Goal: Use online tool/utility

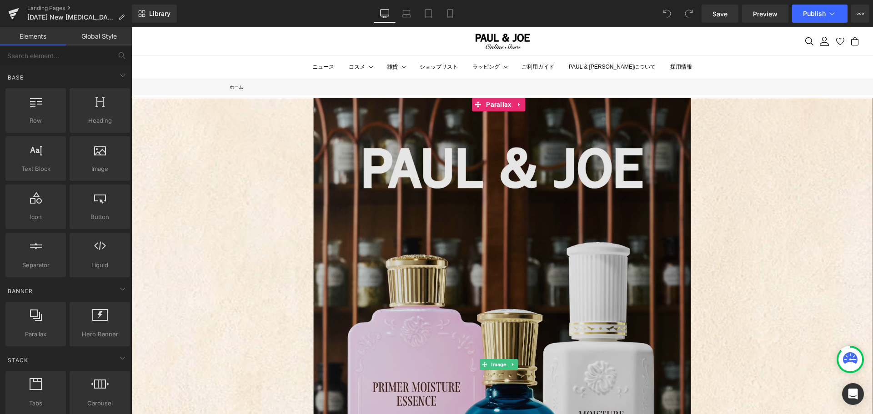
click at [623, 209] on img at bounding box center [502, 365] width 378 height 534
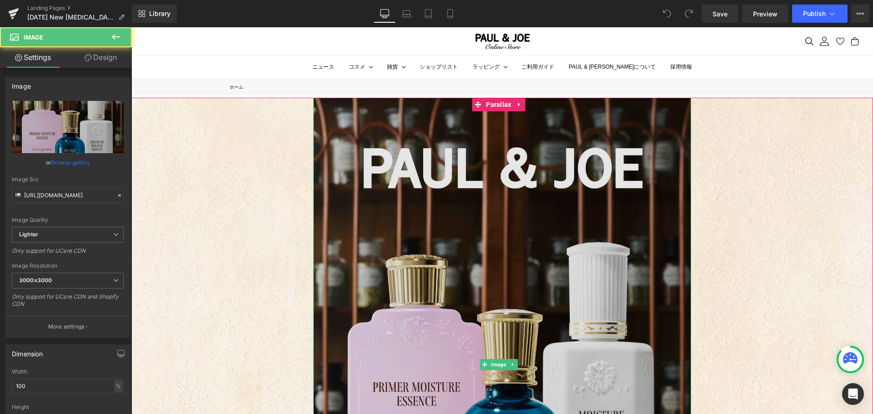
click at [436, 146] on img at bounding box center [502, 365] width 378 height 534
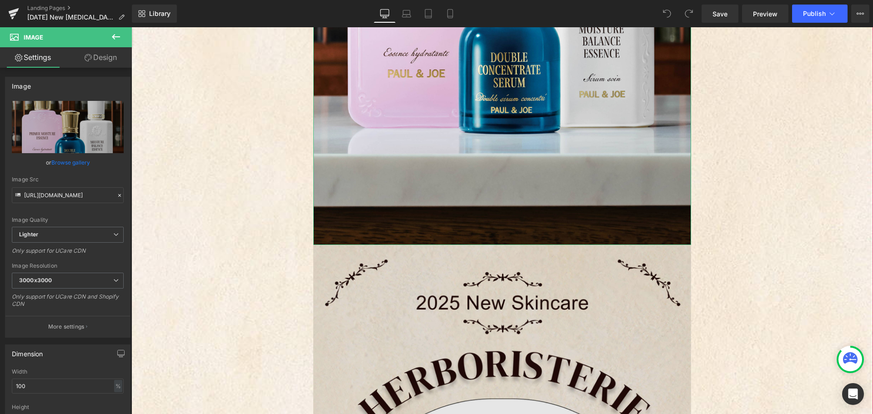
scroll to position [500, 0]
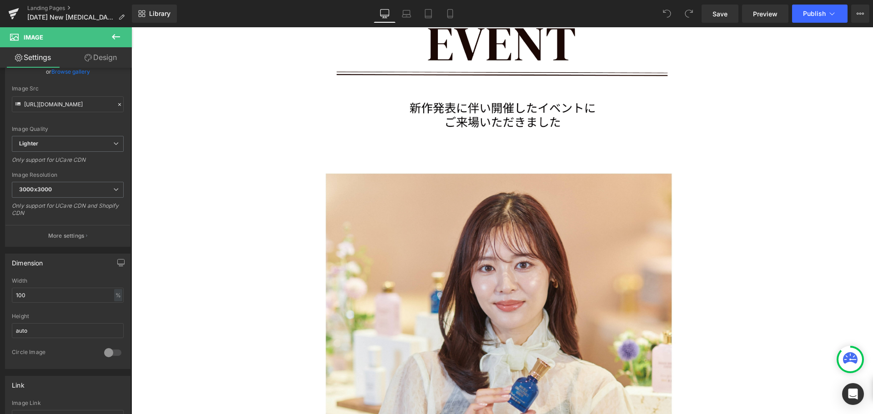
scroll to position [6414, 0]
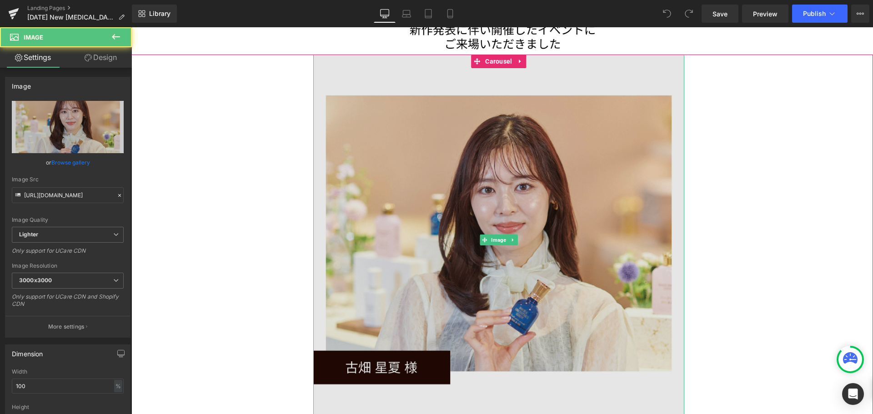
click at [445, 138] on img at bounding box center [498, 240] width 371 height 371
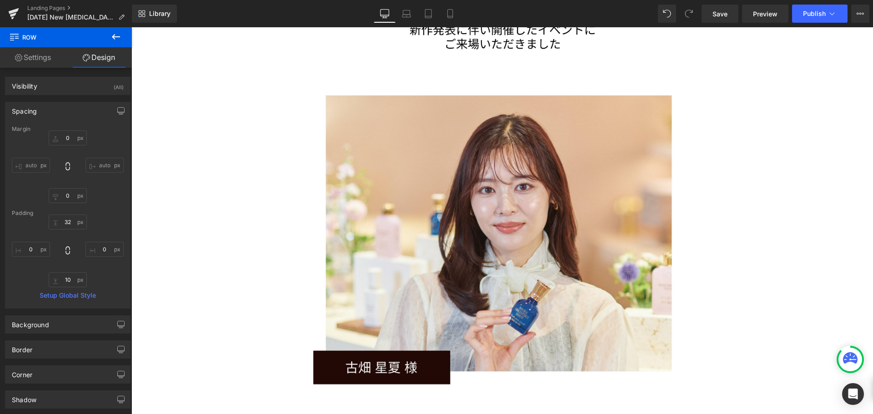
click at [40, 60] on link "Settings" at bounding box center [33, 57] width 66 height 20
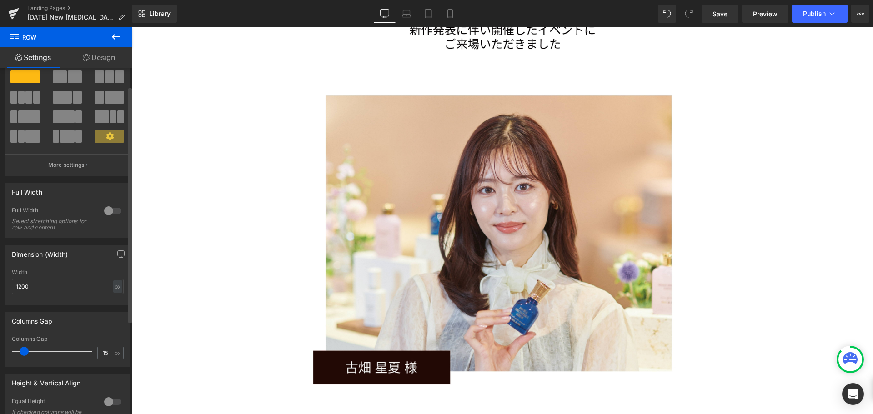
scroll to position [0, 0]
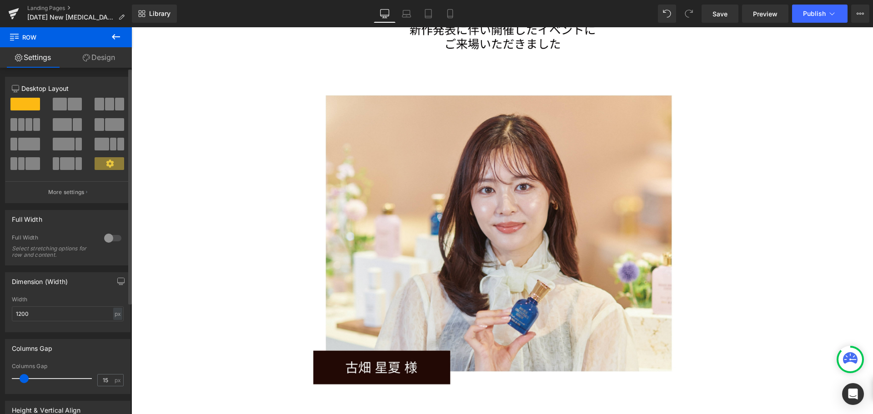
click at [105, 241] on div at bounding box center [113, 238] width 22 height 15
click at [452, 12] on icon at bounding box center [450, 13] width 9 height 9
type input "100"
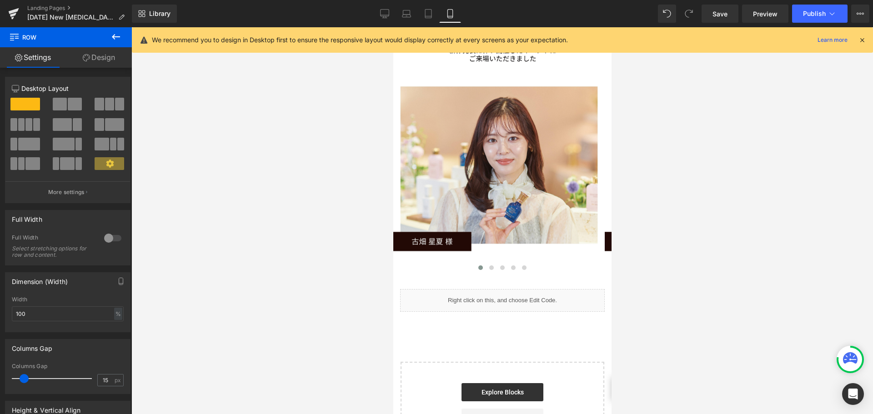
scroll to position [3704, 0]
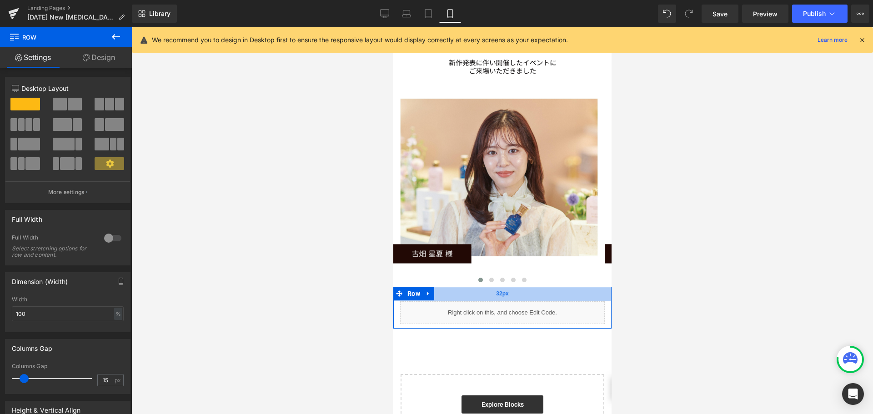
click at [577, 287] on div "32px" at bounding box center [502, 294] width 218 height 15
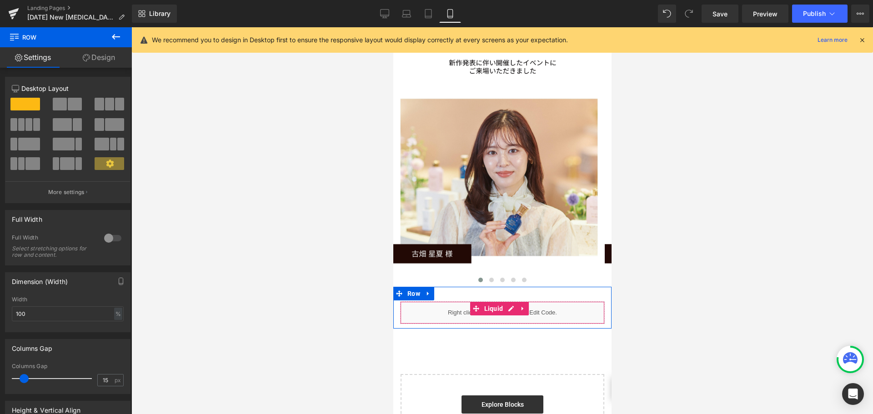
click at [586, 322] on div at bounding box center [502, 323] width 204 height 2
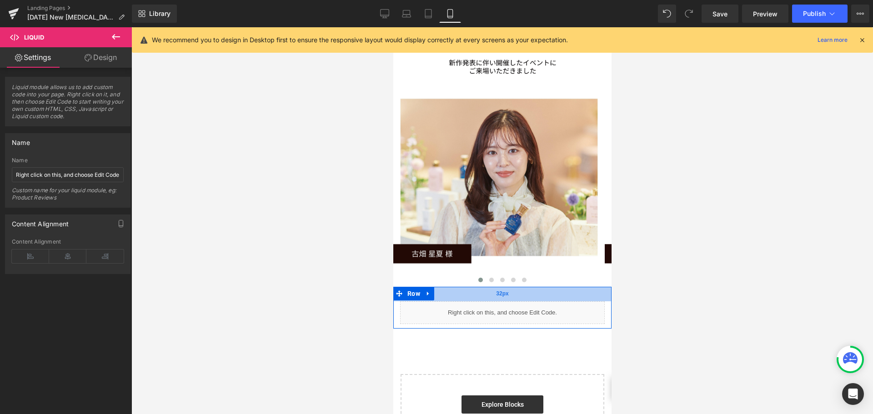
click at [589, 287] on div "32px" at bounding box center [502, 294] width 218 height 15
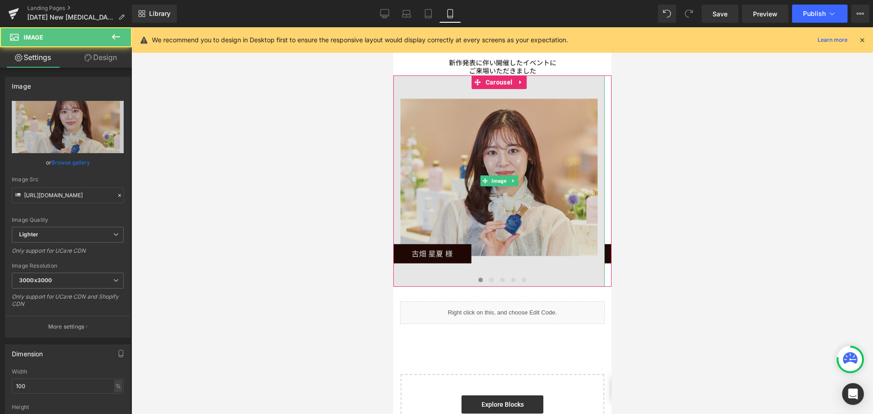
click at [546, 127] on img at bounding box center [498, 180] width 211 height 211
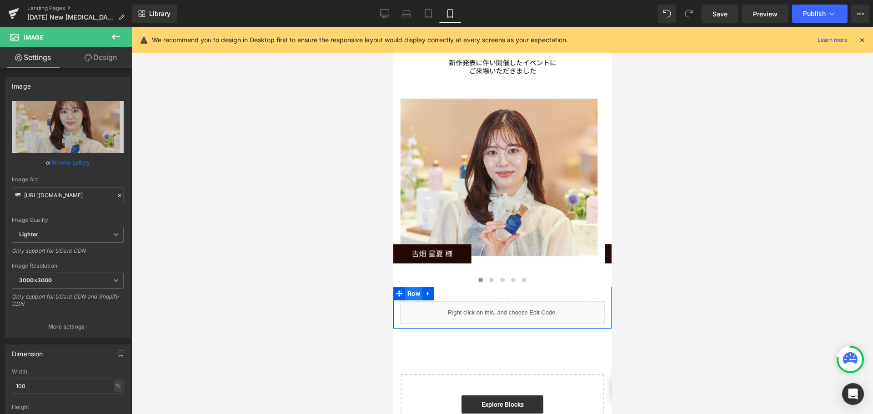
click at [410, 287] on span "Row" at bounding box center [413, 294] width 17 height 14
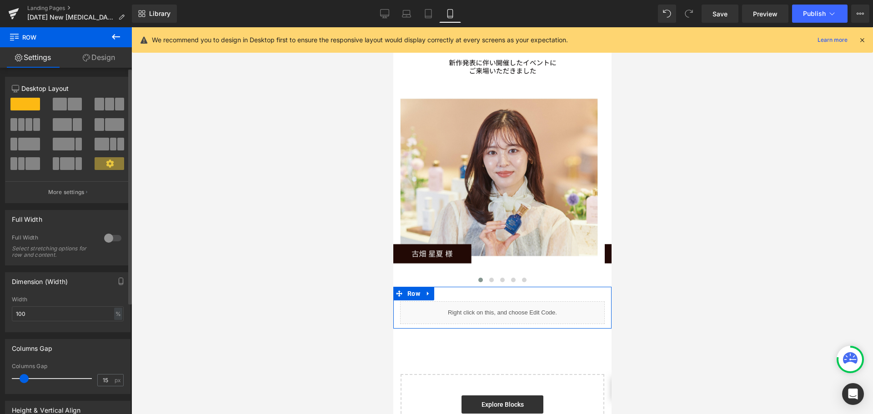
click at [106, 239] on div at bounding box center [113, 238] width 22 height 15
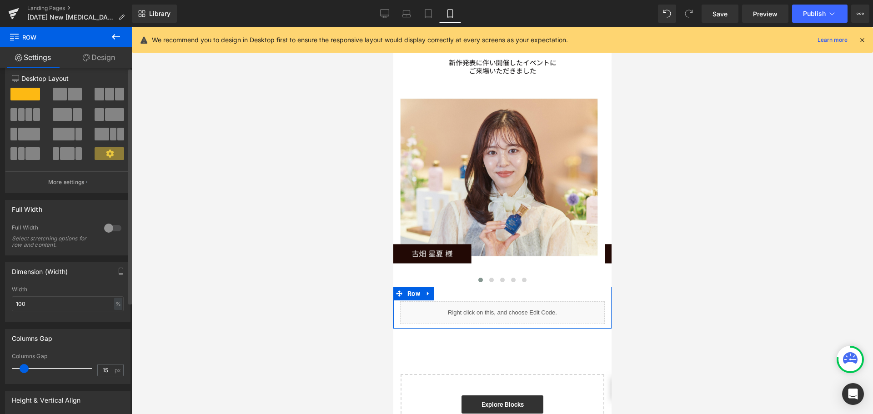
scroll to position [0, 0]
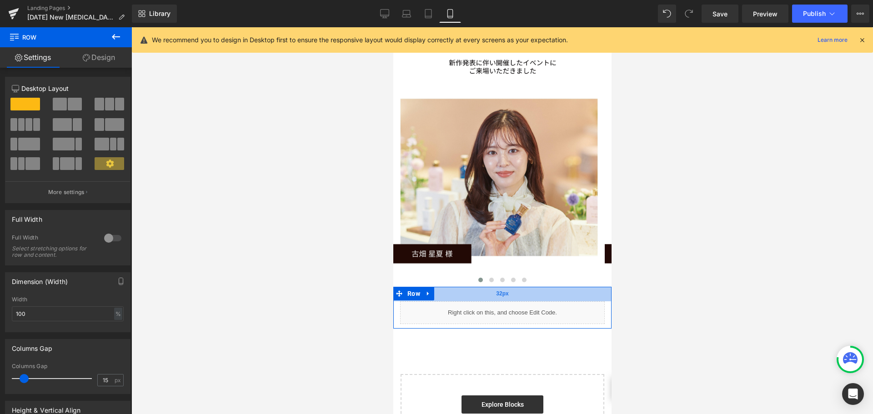
click at [581, 287] on div "32px" at bounding box center [502, 294] width 218 height 15
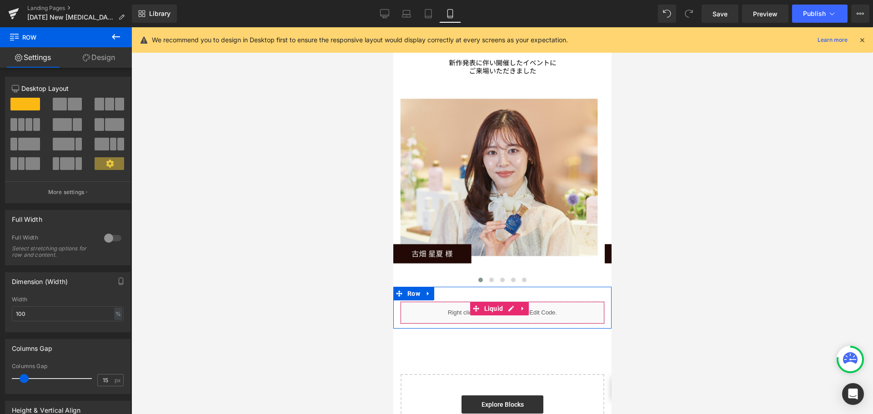
click at [580, 302] on div "Liquid" at bounding box center [502, 313] width 205 height 23
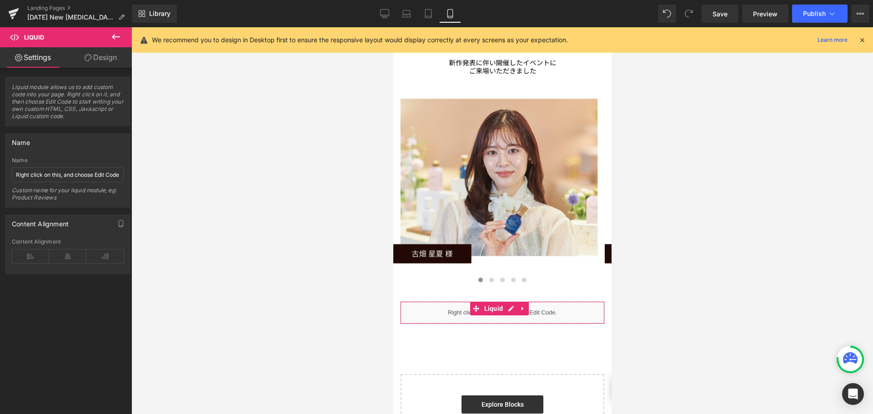
click at [109, 58] on link "Design" at bounding box center [101, 57] width 66 height 20
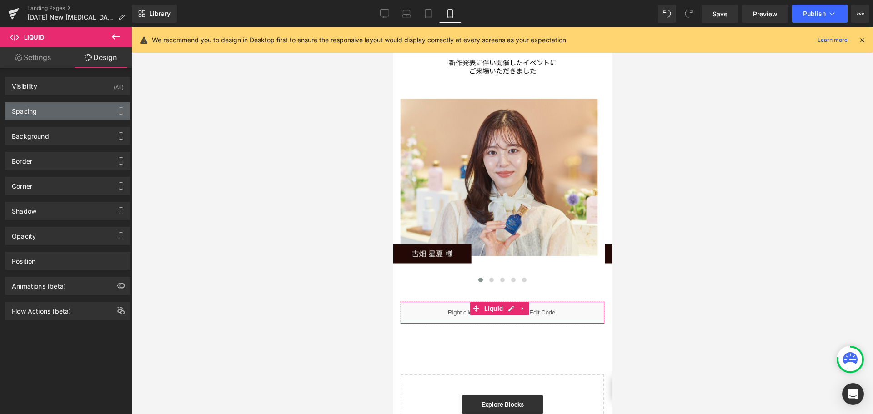
click at [54, 108] on div "Spacing" at bounding box center [67, 110] width 125 height 17
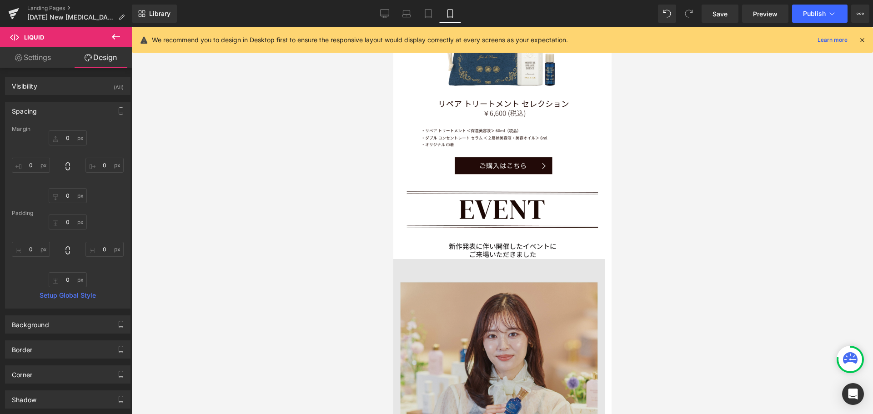
scroll to position [3659, 0]
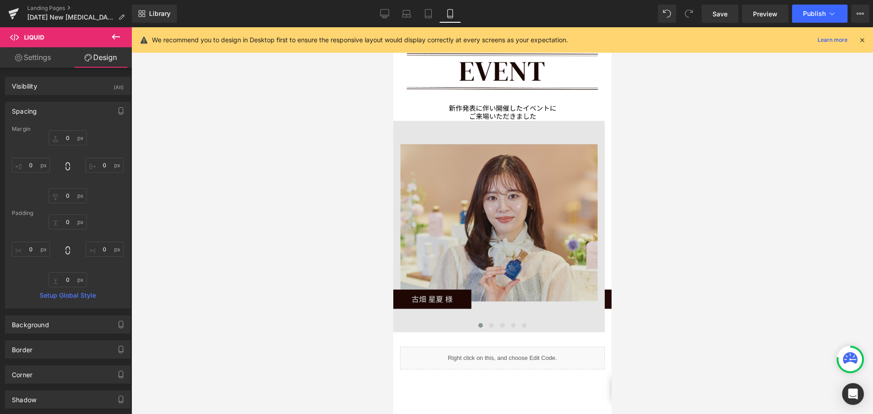
click at [504, 155] on img at bounding box center [498, 226] width 211 height 211
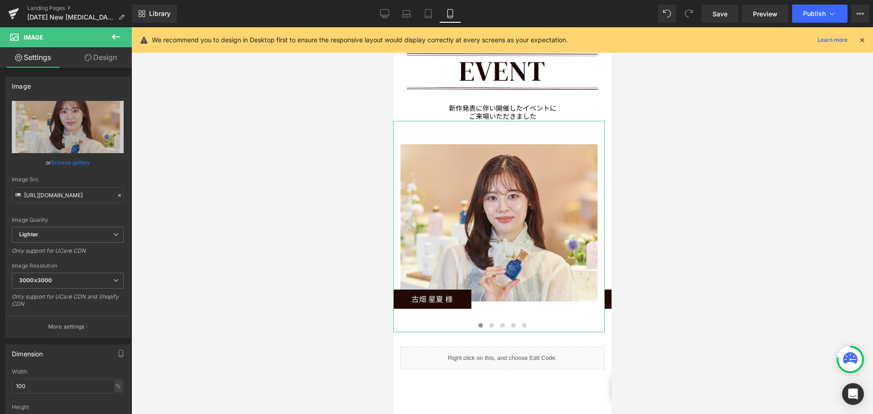
click at [104, 63] on link "Design" at bounding box center [101, 57] width 66 height 20
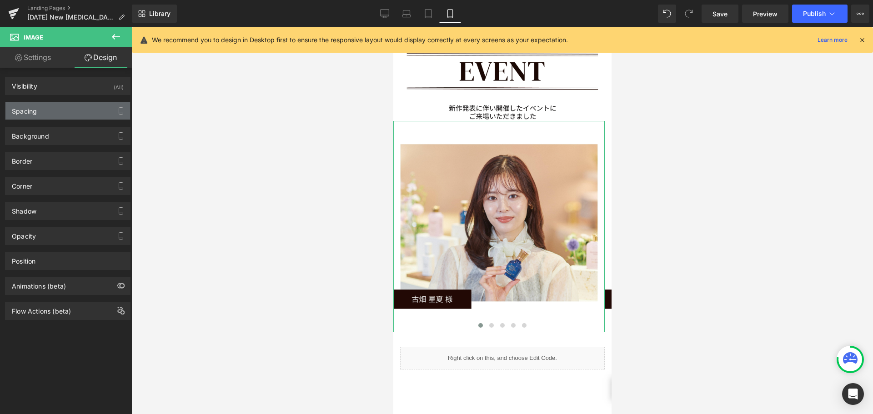
click at [65, 109] on div "Spacing" at bounding box center [67, 110] width 125 height 17
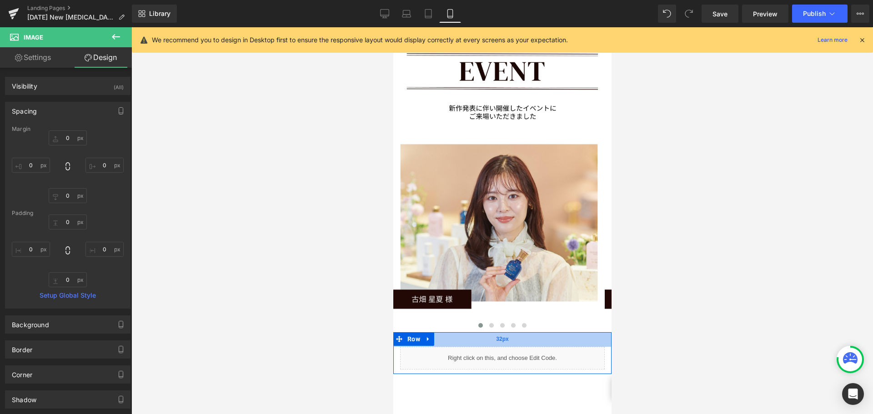
click at [577, 332] on div "32px" at bounding box center [502, 339] width 218 height 15
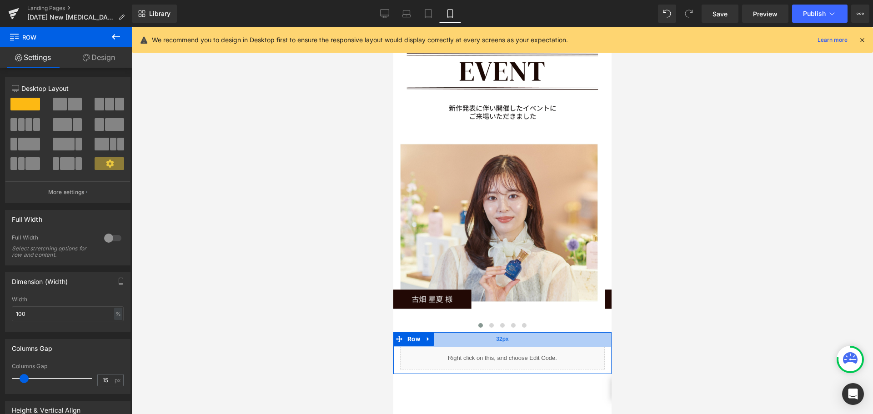
click at [597, 332] on div "32px" at bounding box center [502, 339] width 218 height 15
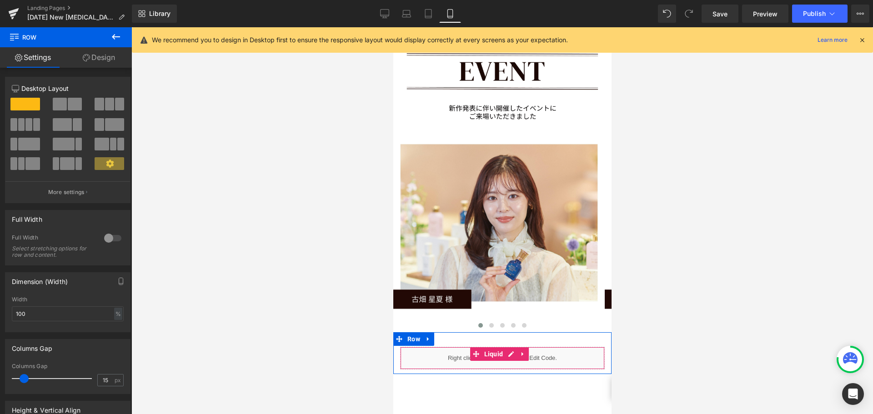
click at [579, 347] on div "Liquid" at bounding box center [502, 358] width 205 height 23
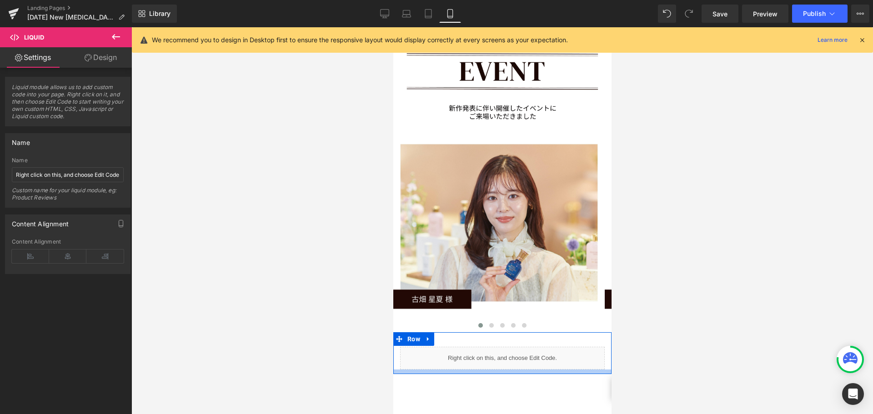
click at [585, 370] on div at bounding box center [502, 372] width 218 height 5
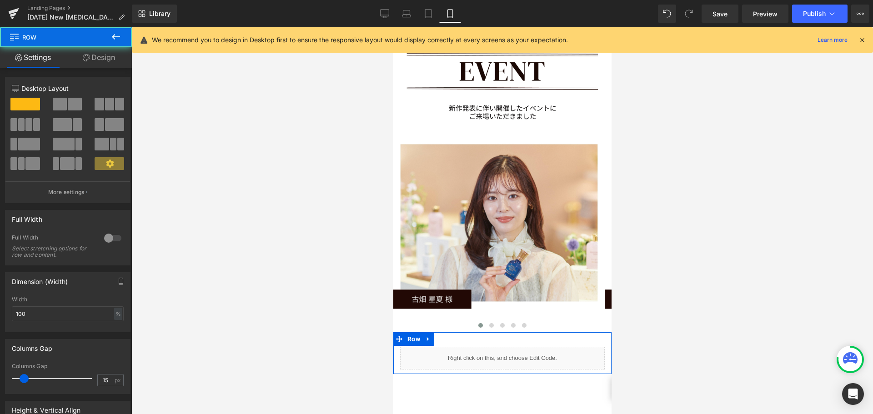
click at [601, 347] on div "Liquid" at bounding box center [502, 358] width 218 height 23
click at [107, 62] on link "Design" at bounding box center [99, 57] width 66 height 20
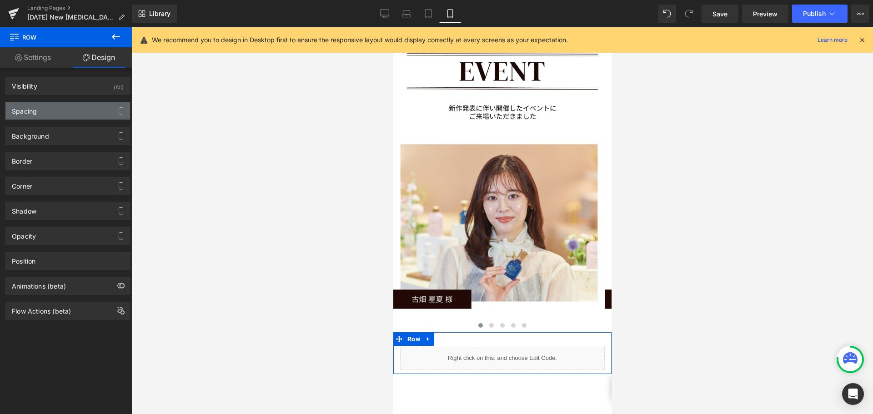
click at [66, 109] on div "Spacing" at bounding box center [67, 110] width 125 height 17
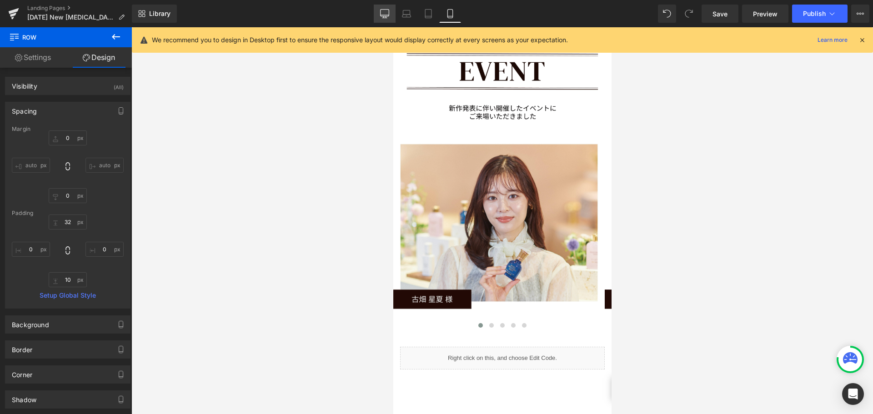
click at [383, 15] on icon at bounding box center [384, 13] width 9 height 9
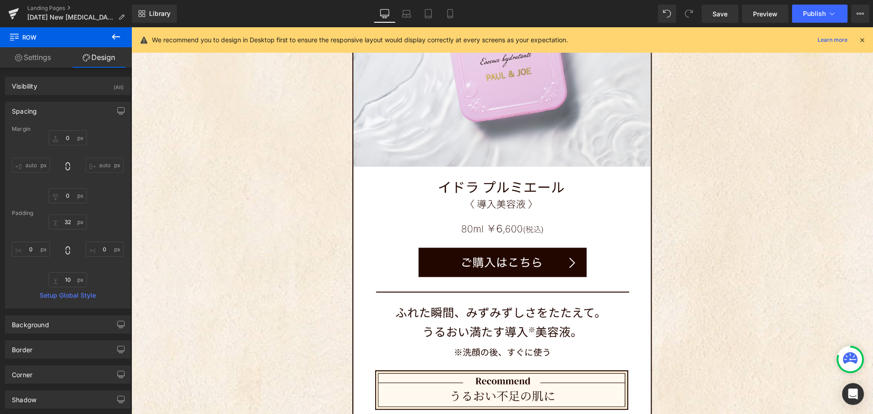
type input "0"
type input "32"
type input "0"
type input "10"
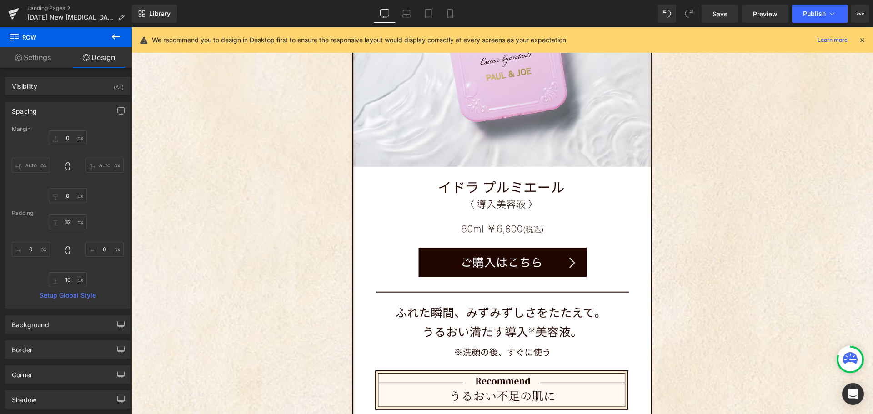
type input "0"
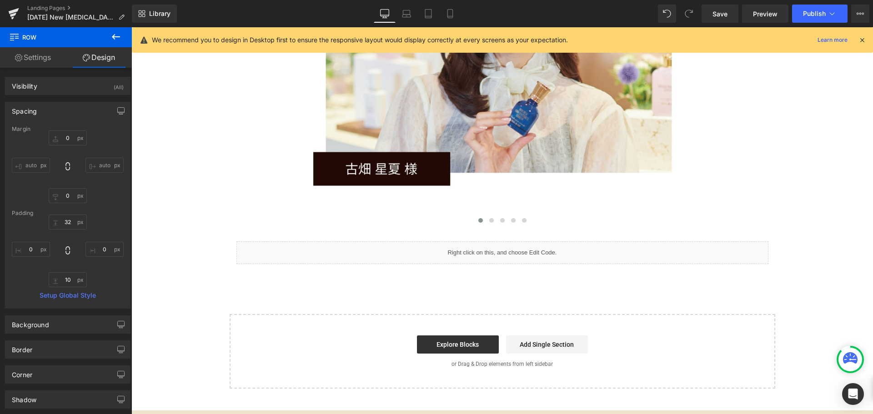
scroll to position [6484, 0]
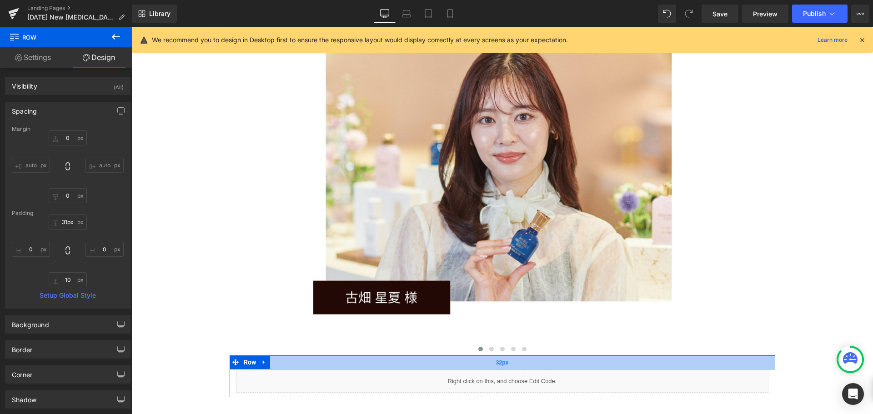
click at [703, 356] on div "32px" at bounding box center [503, 363] width 546 height 15
type input "30px"
click at [667, 356] on div "31px" at bounding box center [503, 363] width 546 height 14
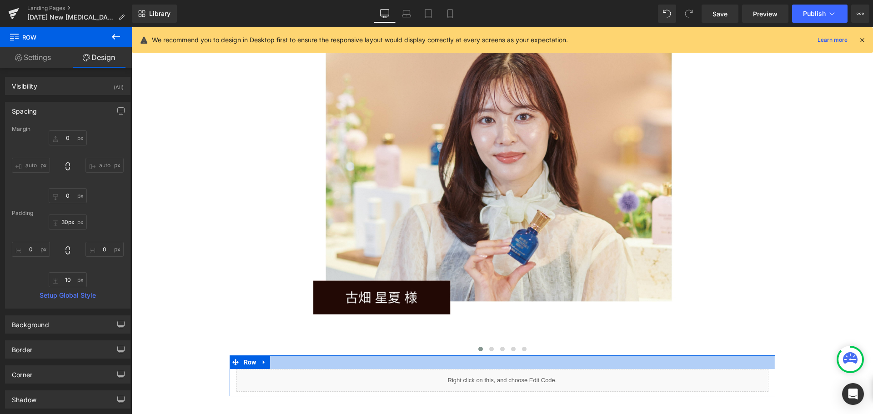
click at [667, 356] on div at bounding box center [503, 363] width 546 height 14
click at [545, 356] on div at bounding box center [503, 363] width 546 height 14
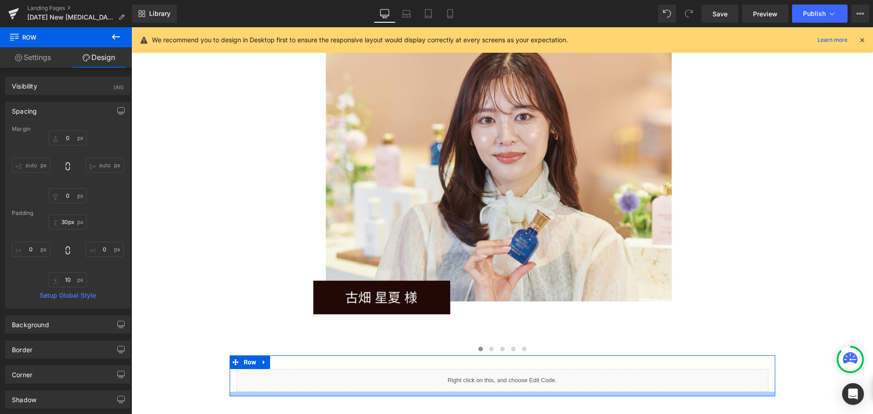
click at [553, 392] on div at bounding box center [503, 394] width 546 height 5
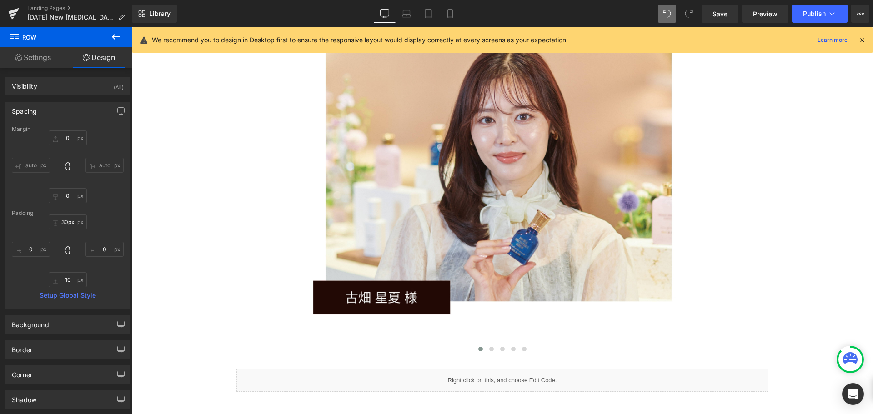
type input "0"
type input "30"
type input "0"
type input "10"
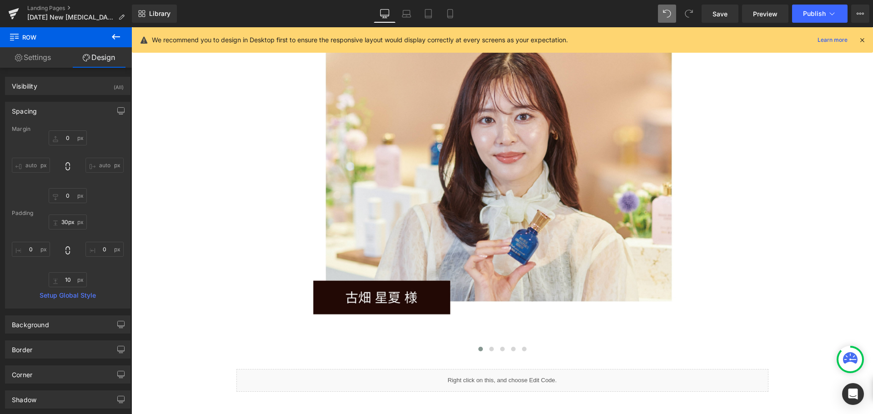
type input "0"
type input "31"
type input "0"
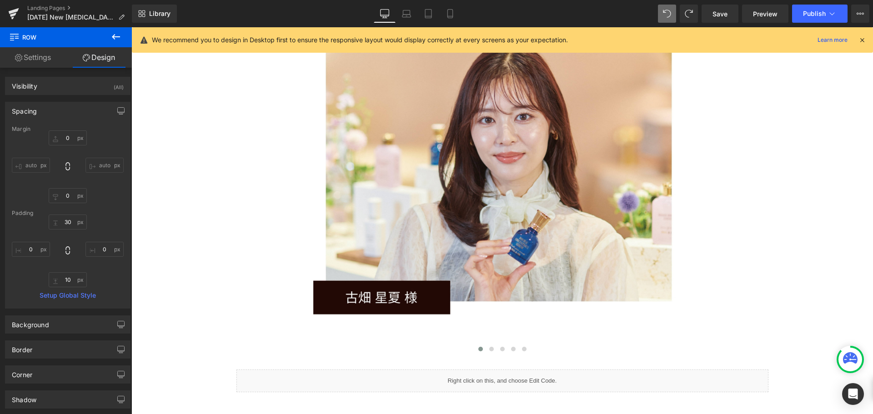
type input "10"
type input "0"
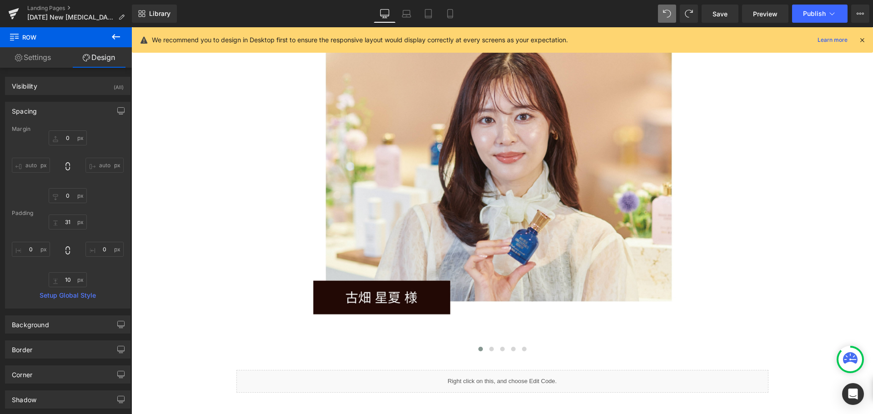
type input "32"
type input "0"
type input "10"
type input "0"
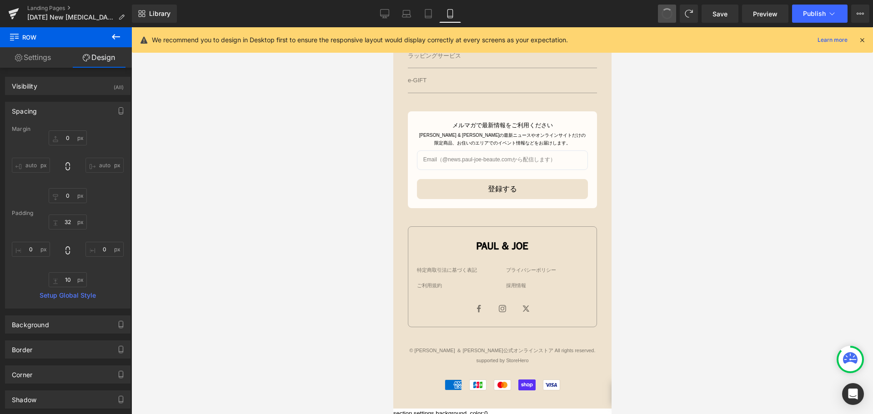
type input "0"
type input "32"
type input "0"
type input "10"
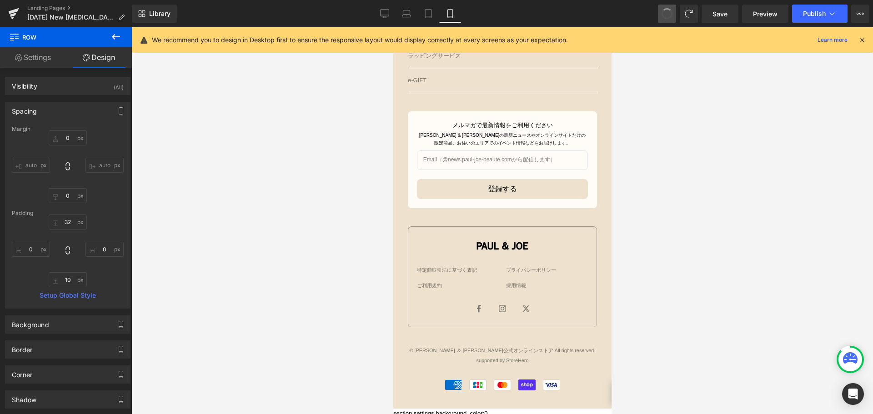
type input "0"
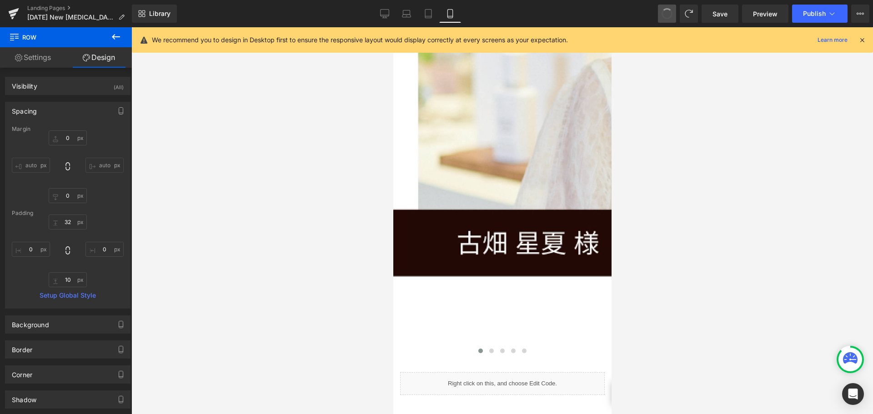
type input "0"
type input "32"
type input "0"
type input "10"
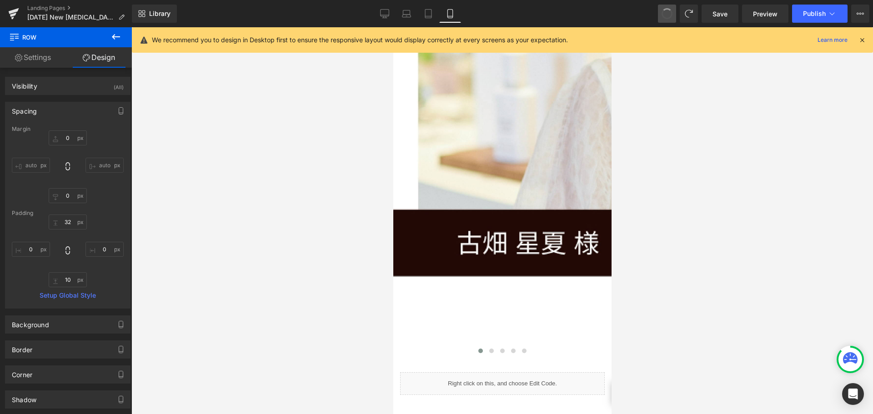
type input "0"
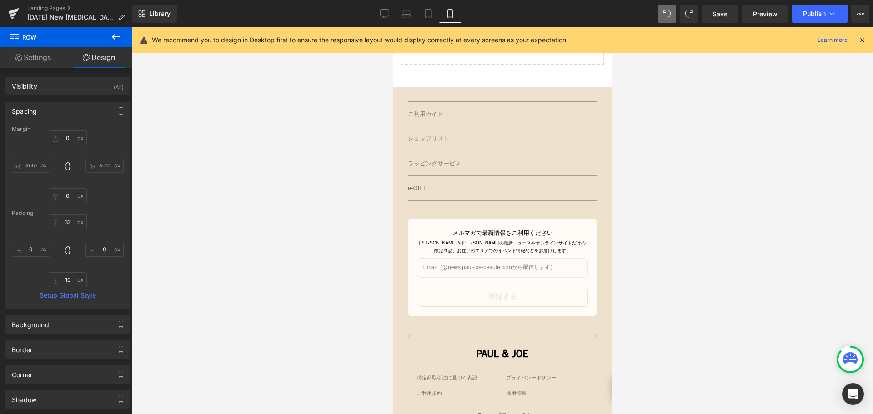
scroll to position [3841, 0]
